Goal: Task Accomplishment & Management: Use online tool/utility

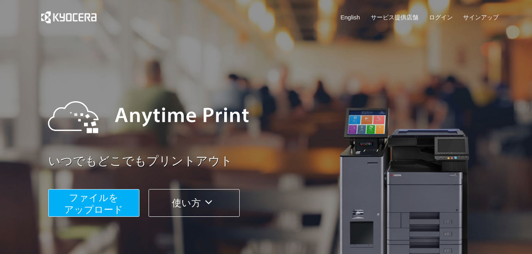
click at [124, 202] on button "ファイルを ​​アップロード" at bounding box center [93, 203] width 91 height 28
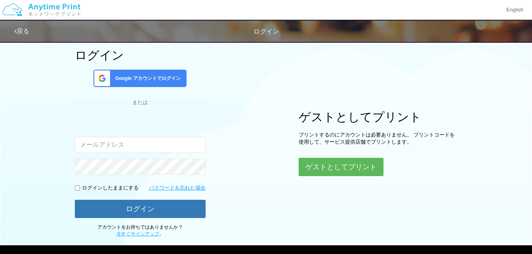
scroll to position [79, 0]
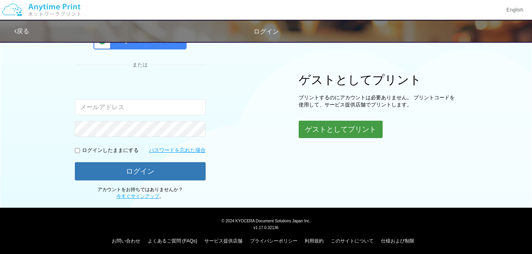
click at [347, 128] on button "ゲストとしてプリント" at bounding box center [341, 129] width 84 height 17
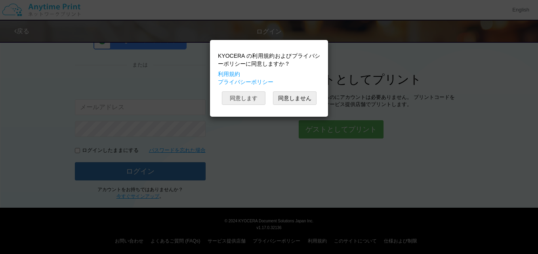
click at [250, 96] on button "同意します" at bounding box center [244, 98] width 44 height 13
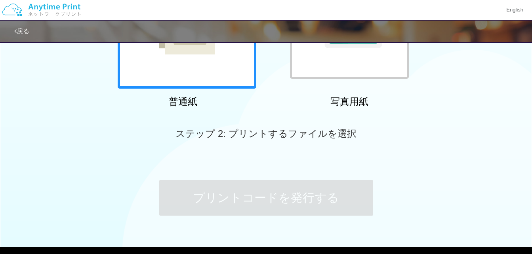
scroll to position [187, 0]
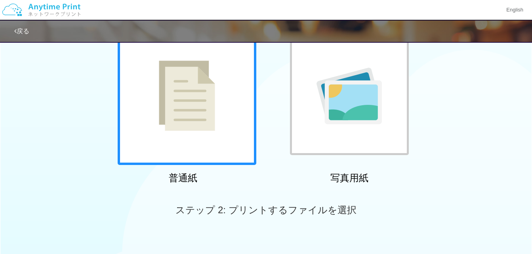
click at [213, 82] on img at bounding box center [187, 96] width 56 height 71
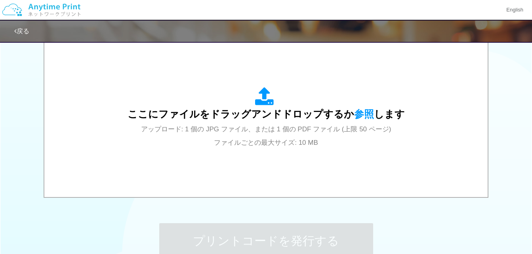
scroll to position [226, 0]
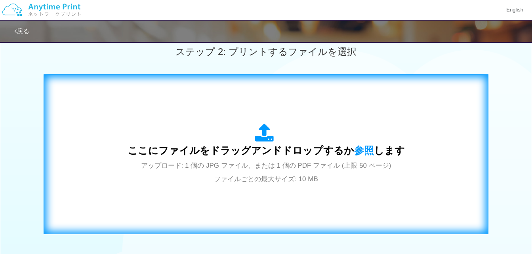
click at [263, 145] on span "ここにファイルをドラッグアンドドロップするか 参照 します" at bounding box center [266, 150] width 277 height 11
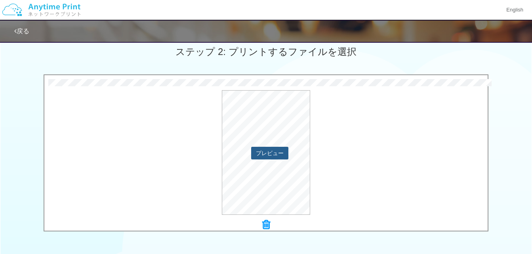
click at [271, 154] on button "プレビュー" at bounding box center [269, 153] width 37 height 13
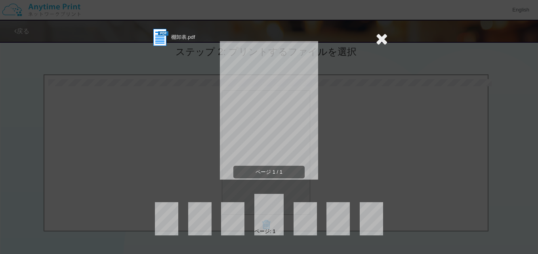
click at [381, 36] on icon at bounding box center [382, 39] width 12 height 16
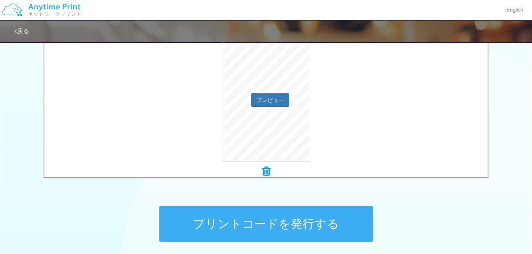
scroll to position [348, 0]
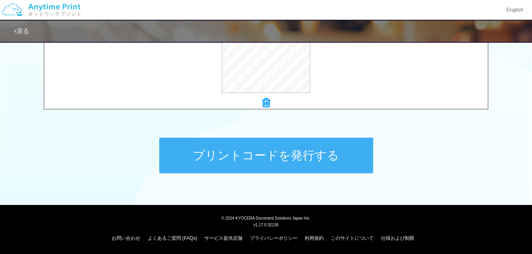
click at [319, 147] on button "プリントコードを発行する" at bounding box center [266, 156] width 214 height 36
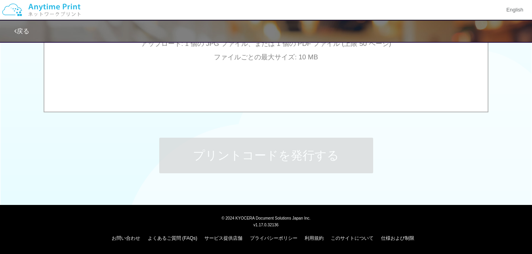
scroll to position [0, 0]
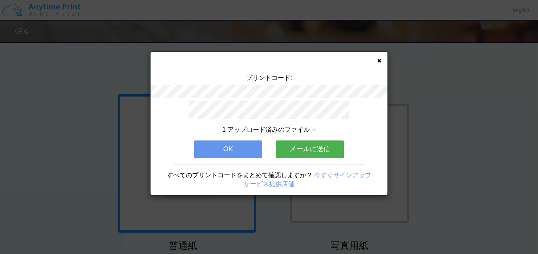
click at [239, 146] on button "OK" at bounding box center [228, 149] width 68 height 17
